Goal: Information Seeking & Learning: Learn about a topic

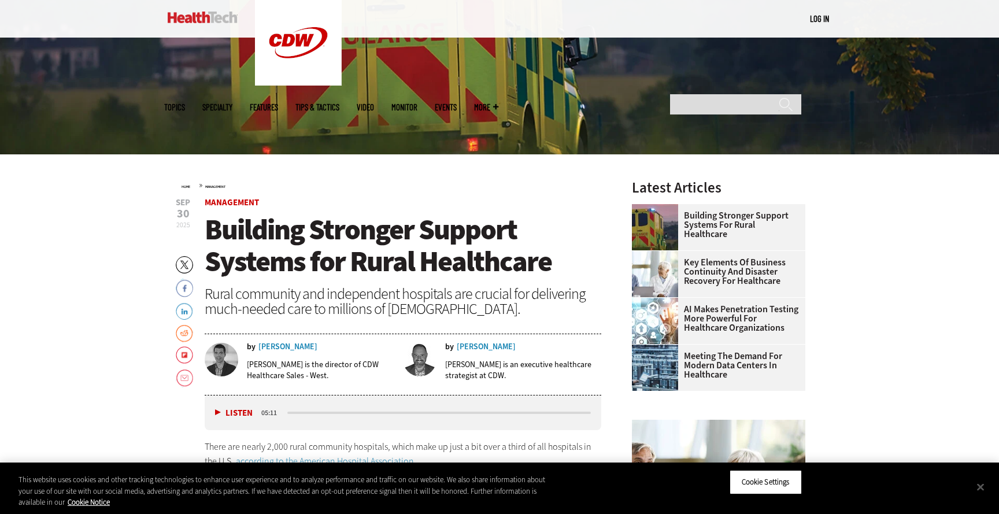
scroll to position [302, 0]
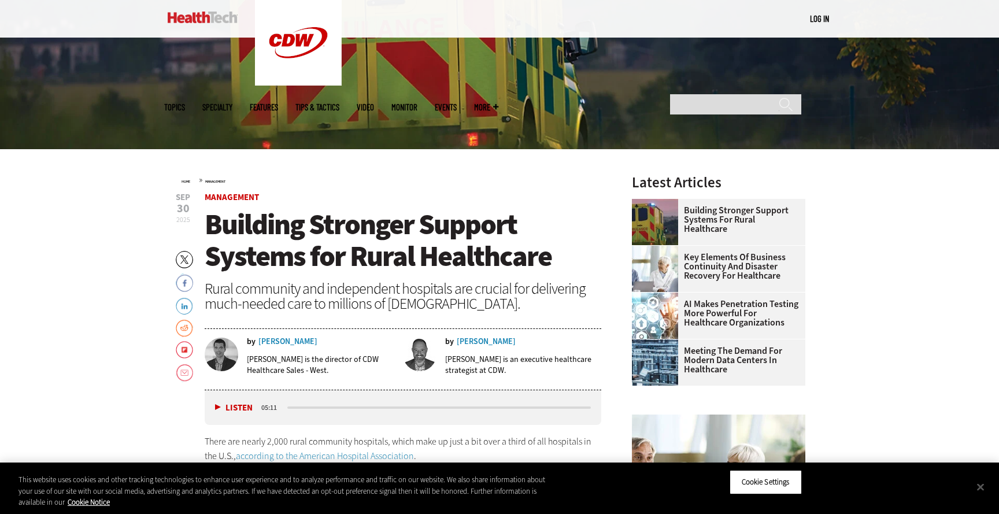
drag, startPoint x: 422, startPoint y: 257, endPoint x: 527, endPoint y: 261, distance: 104.7
click at [422, 257] on span "Building Stronger Support Systems for Rural Healthcare" at bounding box center [378, 240] width 347 height 70
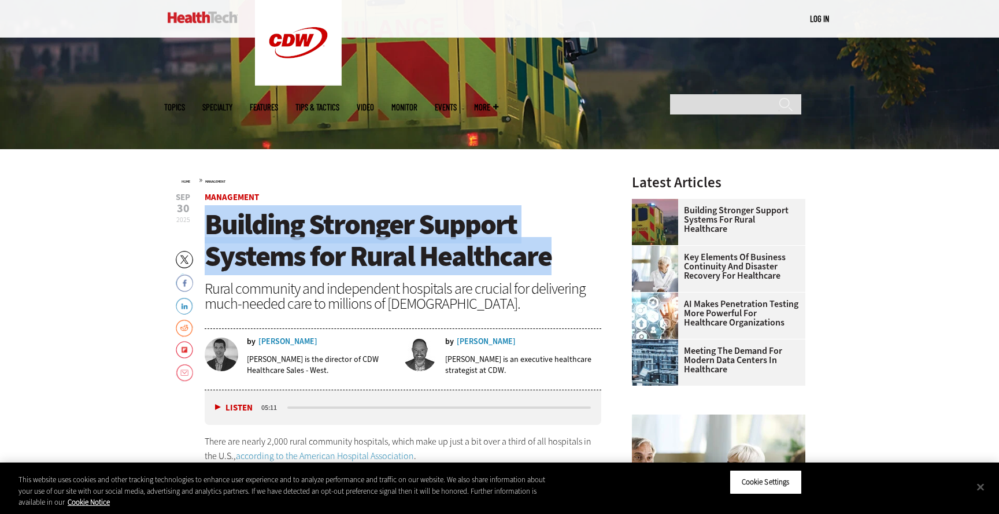
drag, startPoint x: 356, startPoint y: 249, endPoint x: 202, endPoint y: 231, distance: 154.8
copy span "Building Stronger Support Systems for Rural Healthcare"
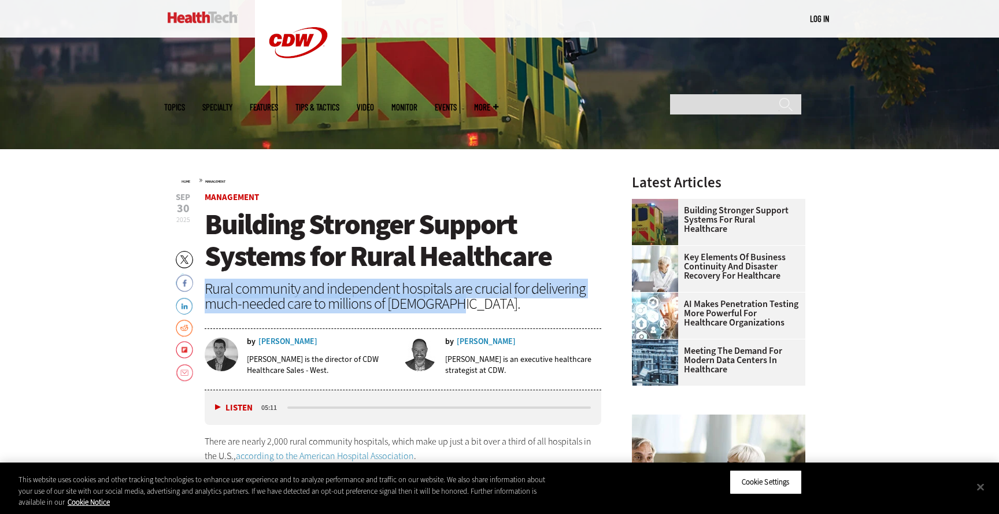
drag, startPoint x: 440, startPoint y: 302, endPoint x: 208, endPoint y: 291, distance: 232.6
click at [208, 291] on div "Rural community and independent hospitals are crucial for delivering much-neede…" at bounding box center [403, 296] width 397 height 30
copy div "Rural community and independent hospitals are crucial for delivering much-neede…"
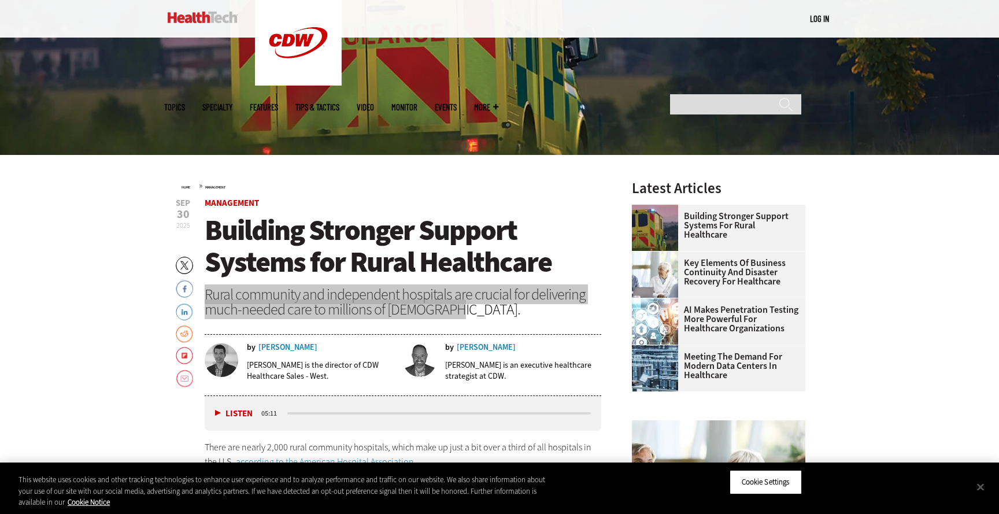
scroll to position [310, 0]
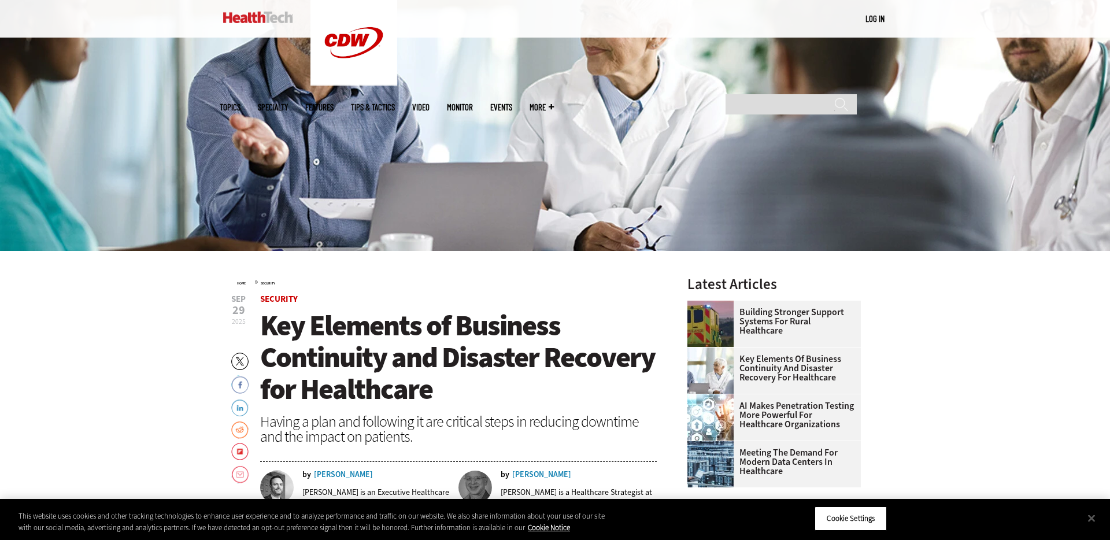
scroll to position [238, 0]
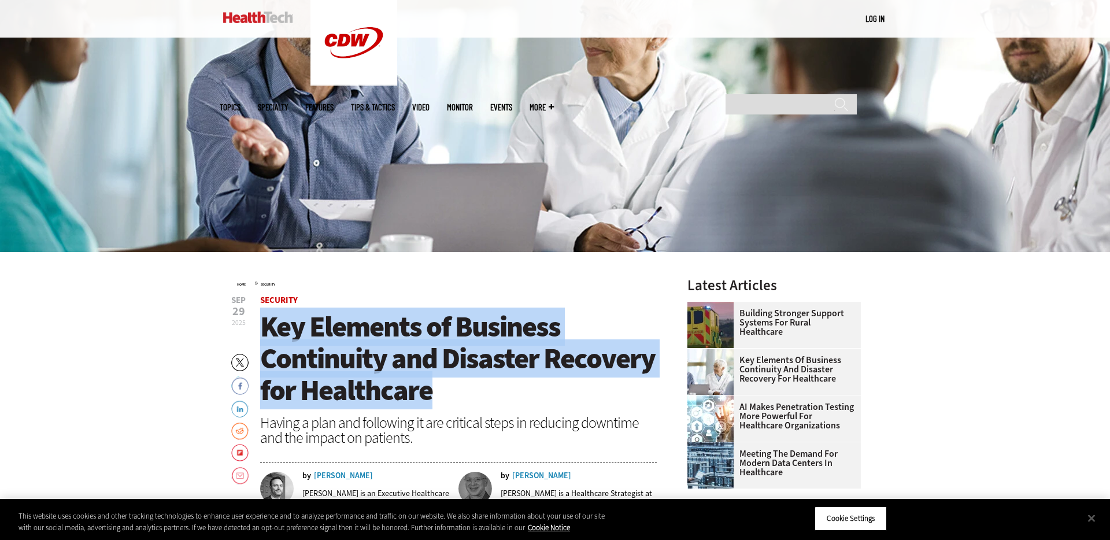
drag, startPoint x: 436, startPoint y: 399, endPoint x: 264, endPoint y: 332, distance: 184.5
click at [264, 332] on h1 "Key Elements of Business Continuity and Disaster Recovery for Healthcare" at bounding box center [458, 358] width 397 height 95
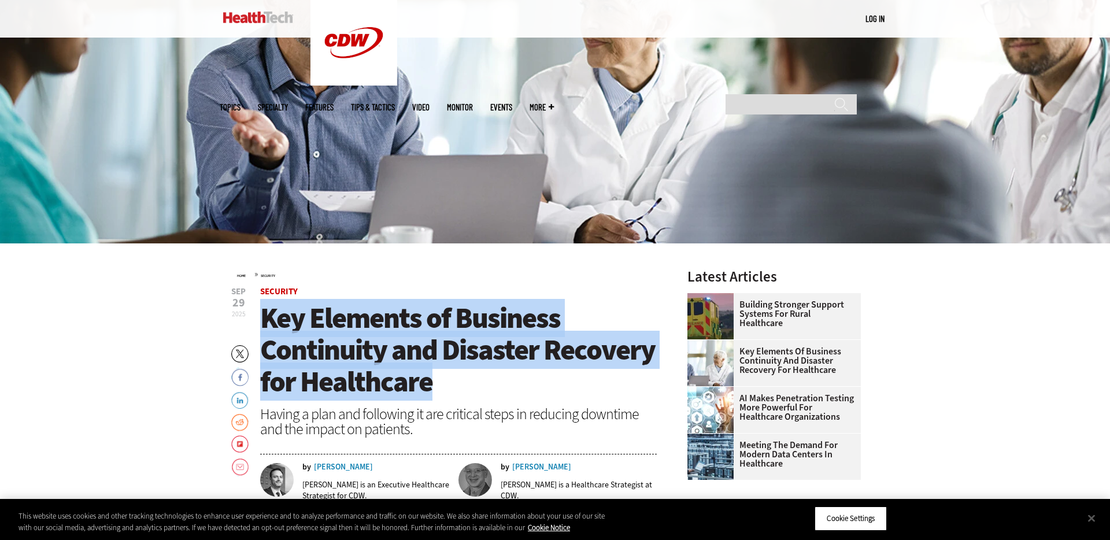
scroll to position [248, 0]
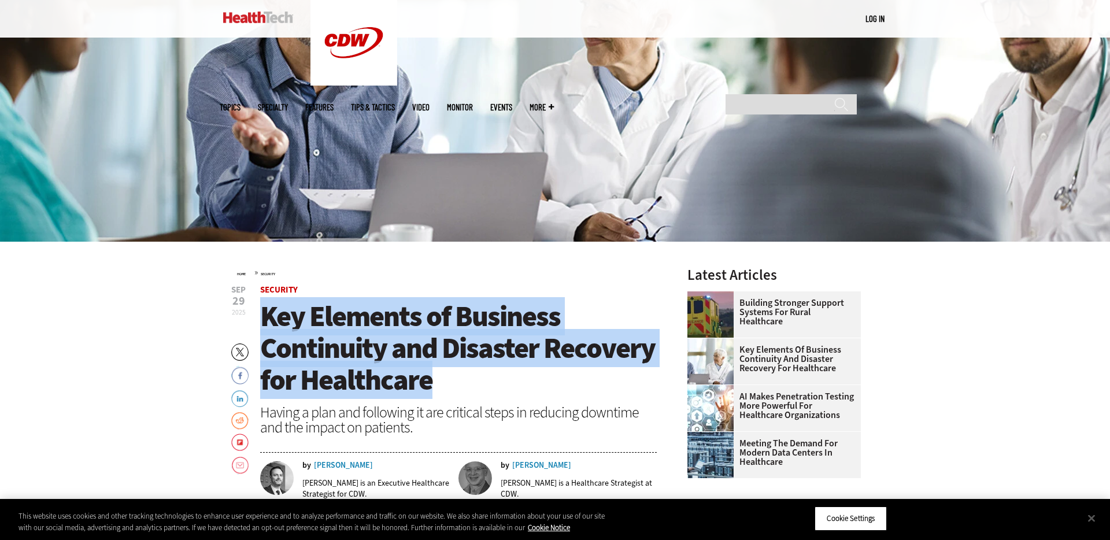
copy span "Key Elements of Business Continuity and Disaster Recovery for Healthcare"
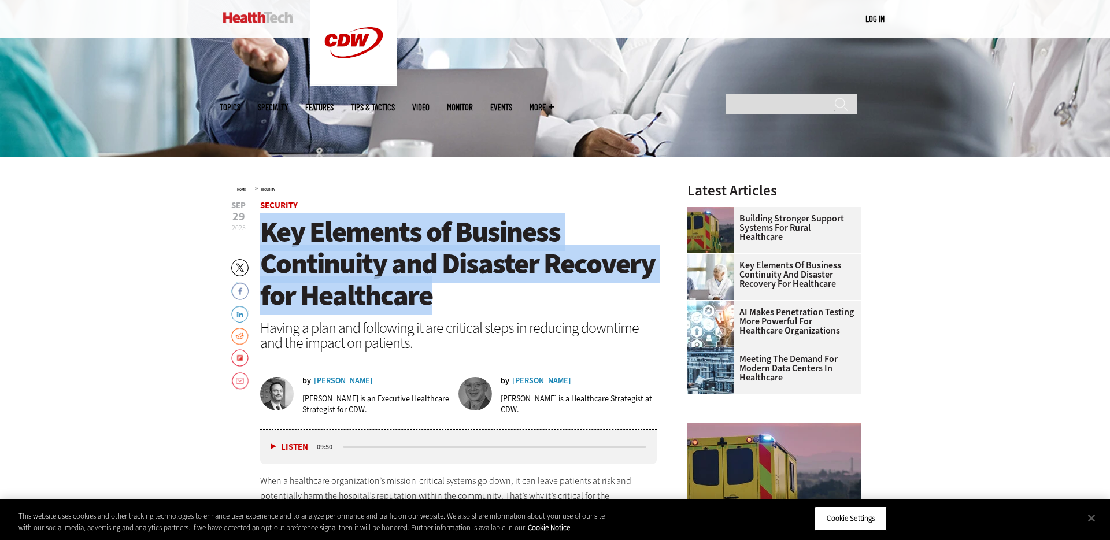
scroll to position [340, 0]
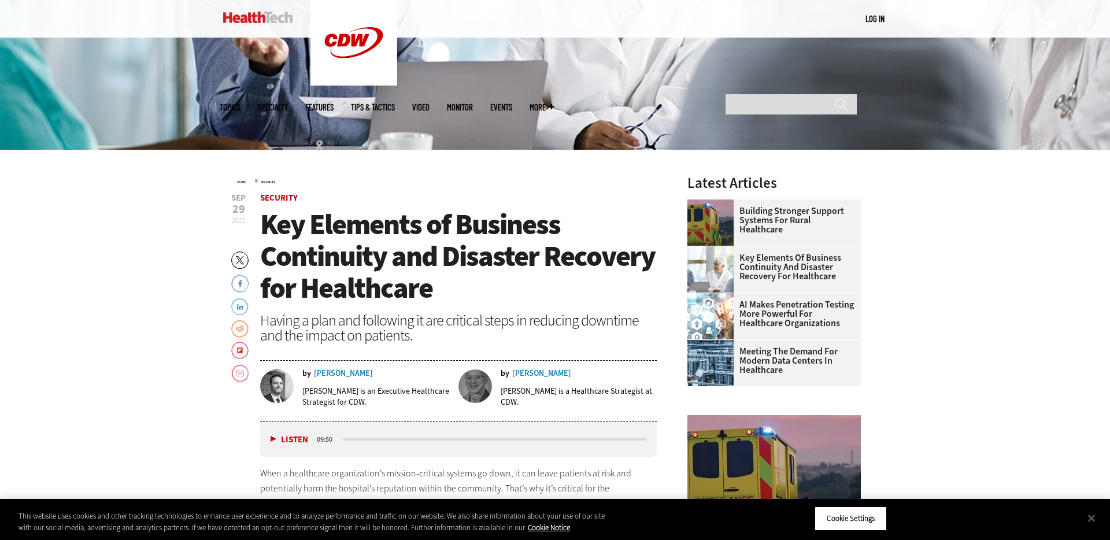
drag, startPoint x: 421, startPoint y: 353, endPoint x: 427, endPoint y: 347, distance: 7.8
click at [421, 353] on header "Sep 29 2025 Twitter Facebook LinkedIn Reddit Flipboard Email Security Key Eleme…" at bounding box center [458, 308] width 397 height 228
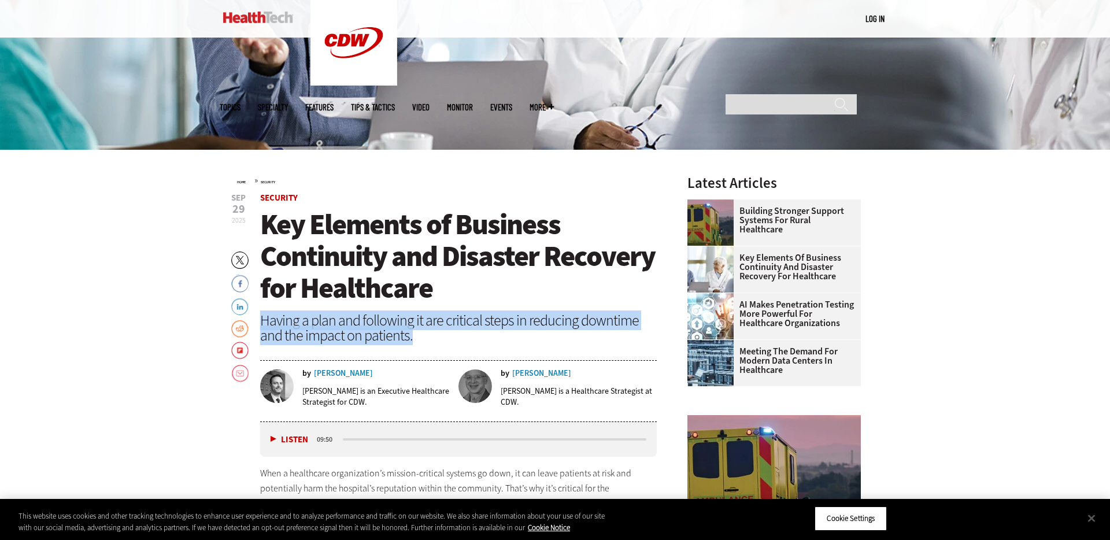
drag, startPoint x: 390, startPoint y: 335, endPoint x: 264, endPoint y: 318, distance: 127.7
click at [264, 318] on div "Having a plan and following it are critical steps in reducing downtime and the …" at bounding box center [458, 328] width 397 height 30
copy div "Having a plan and following it are critical steps in reducing downtime and the …"
